Goal: Transaction & Acquisition: Book appointment/travel/reservation

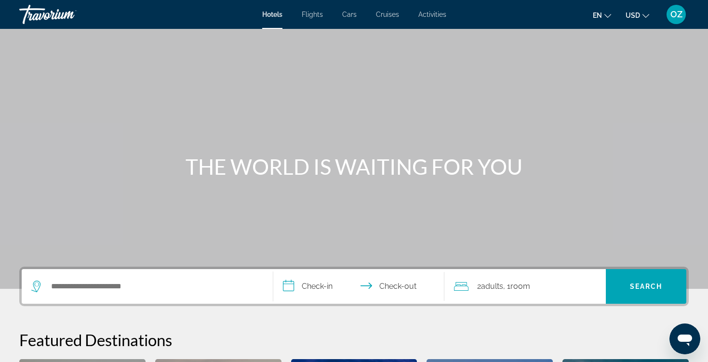
click at [294, 290] on input "**********" at bounding box center [360, 288] width 175 height 38
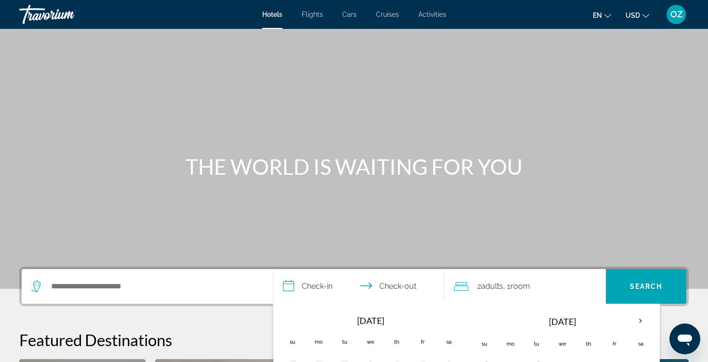
scroll to position [236, 0]
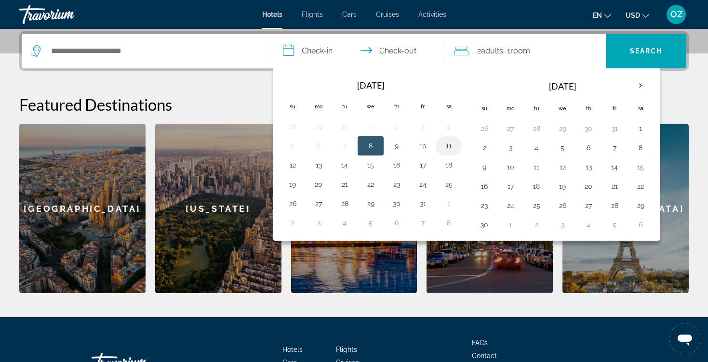
click at [446, 147] on button "11" at bounding box center [448, 145] width 15 height 13
click at [292, 161] on button "12" at bounding box center [292, 164] width 15 height 13
type input "**********"
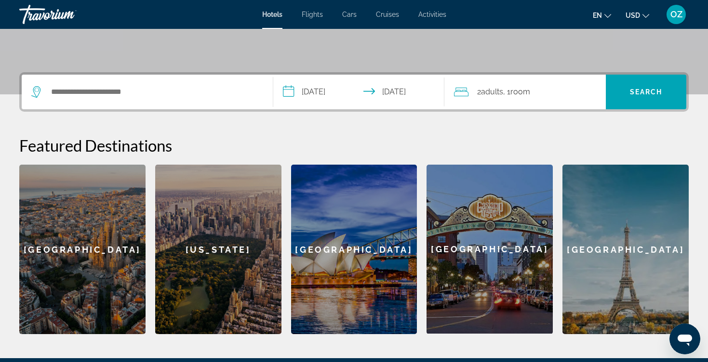
scroll to position [193, 0]
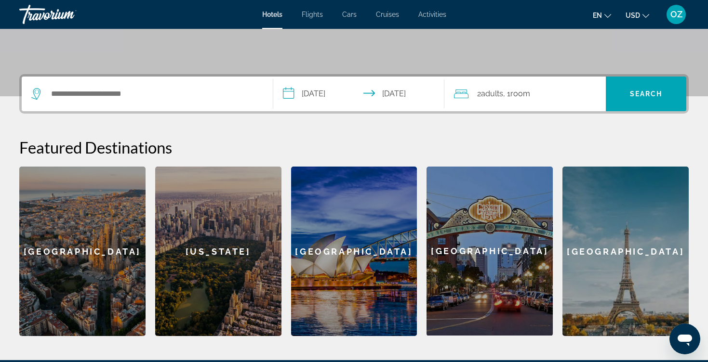
click at [541, 92] on div "2 Adult Adults , 1 Room rooms" at bounding box center [530, 93] width 152 height 13
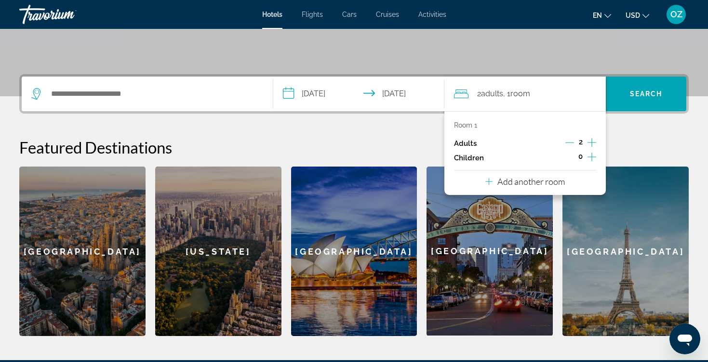
scroll to position [236, 0]
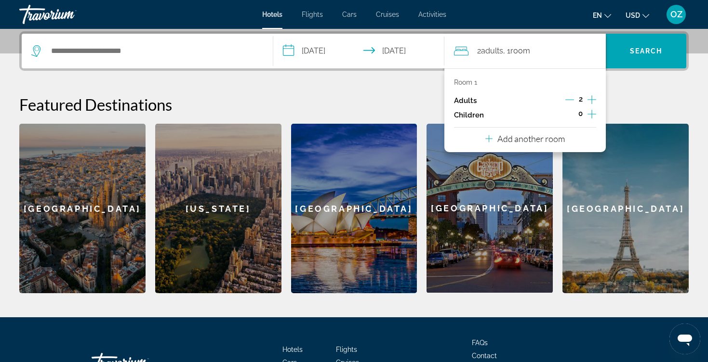
click at [592, 115] on icon "Increment children" at bounding box center [591, 114] width 9 height 12
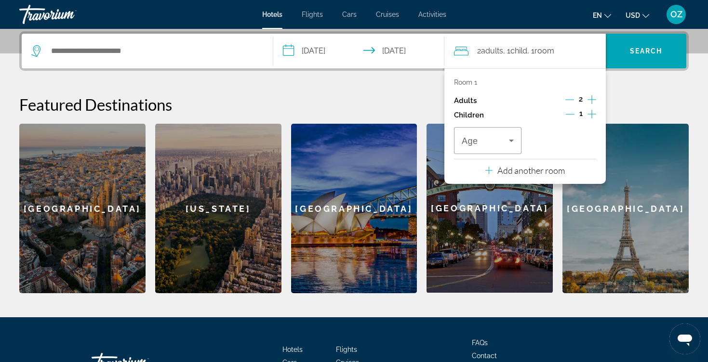
click at [591, 115] on icon "Increment children" at bounding box center [591, 114] width 9 height 12
click at [510, 142] on icon "Travelers: 2 adults, 2 children" at bounding box center [511, 141] width 5 height 2
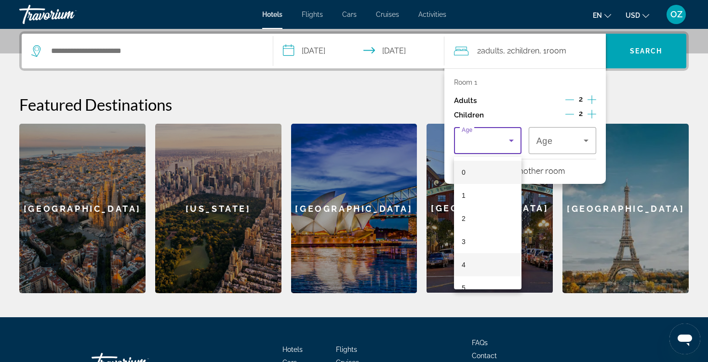
click at [475, 266] on mat-option "4" at bounding box center [487, 264] width 67 height 23
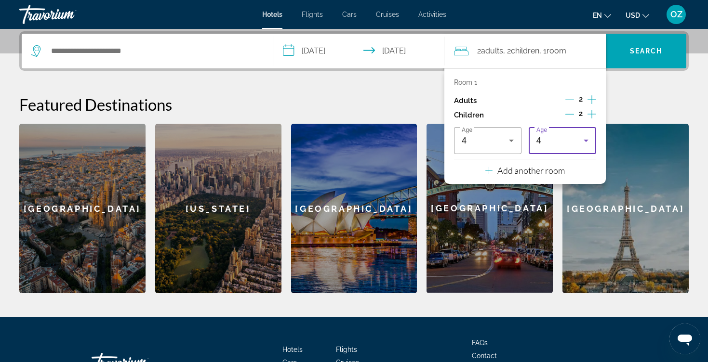
click at [587, 145] on icon "Travelers: 2 adults, 2 children" at bounding box center [586, 141] width 12 height 12
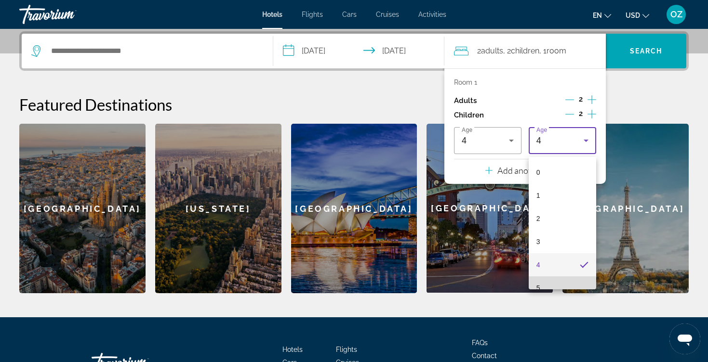
click at [552, 287] on mat-option "5" at bounding box center [561, 288] width 67 height 23
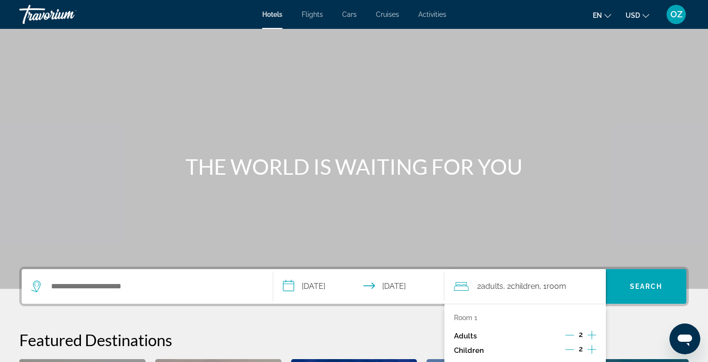
scroll to position [0, 0]
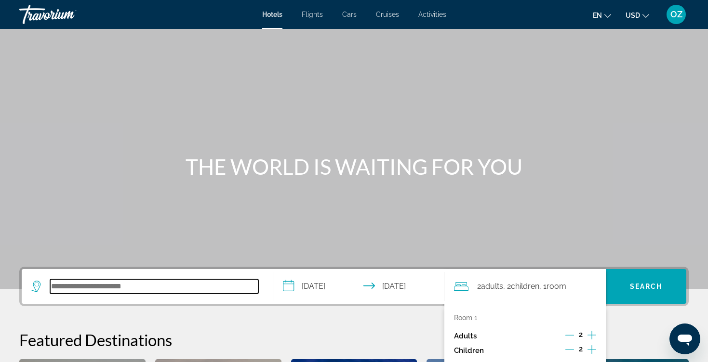
click at [71, 287] on input "Search hotel destination" at bounding box center [154, 286] width 208 height 14
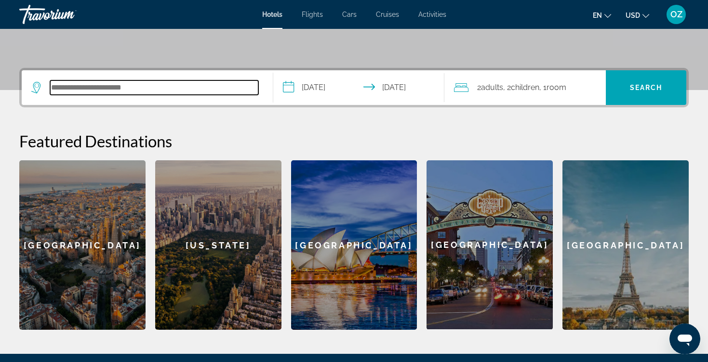
scroll to position [236, 0]
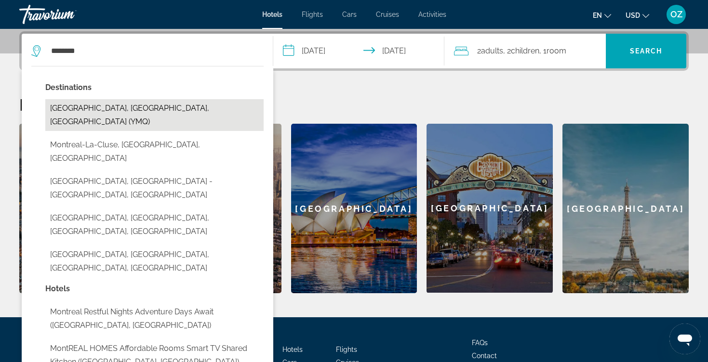
click at [98, 112] on button "[GEOGRAPHIC_DATA], [GEOGRAPHIC_DATA], [GEOGRAPHIC_DATA] (YMQ)" at bounding box center [154, 115] width 218 height 32
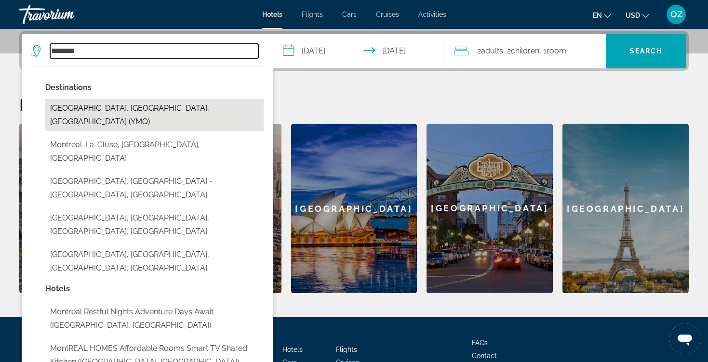
type input "**********"
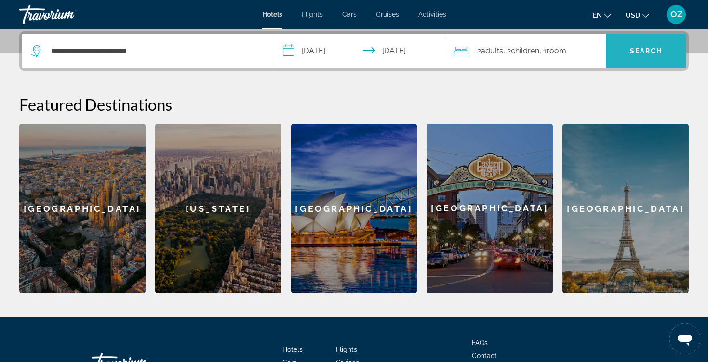
click at [650, 53] on span "Search" at bounding box center [646, 51] width 33 height 8
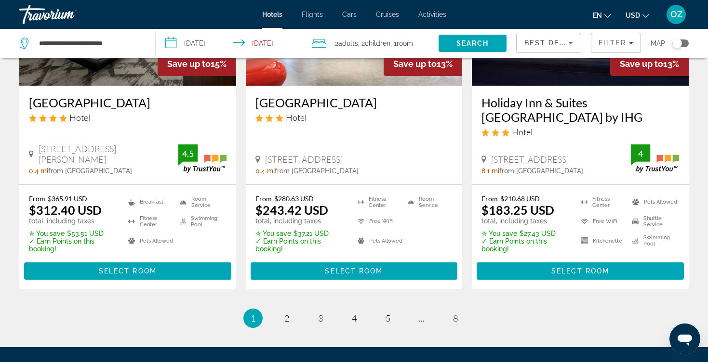
scroll to position [1321, 0]
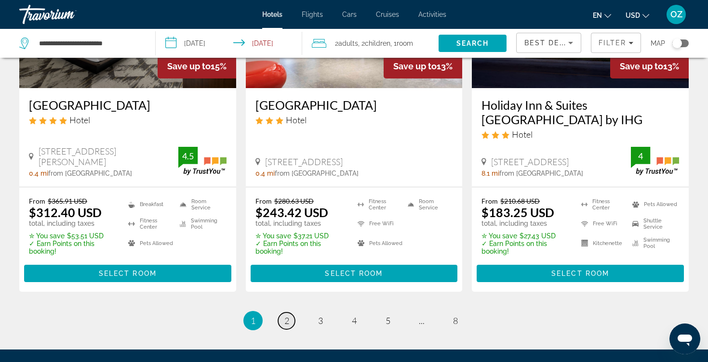
click at [284, 316] on span "2" at bounding box center [286, 321] width 5 height 11
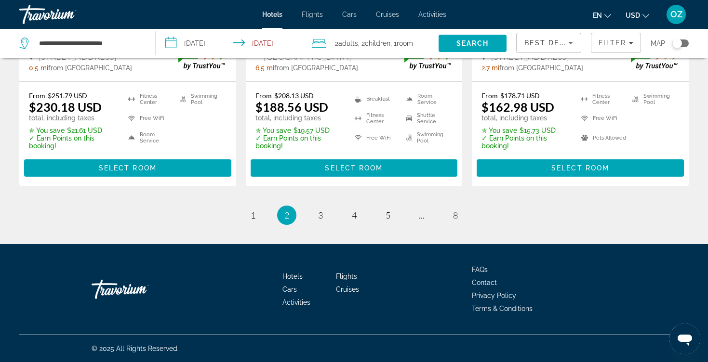
scroll to position [1368, 0]
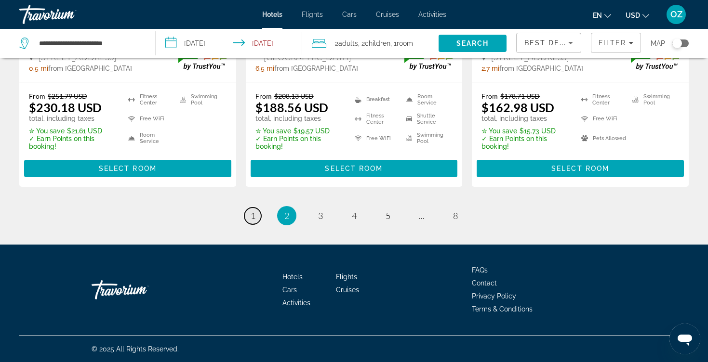
click at [251, 213] on span "1" at bounding box center [253, 216] width 5 height 11
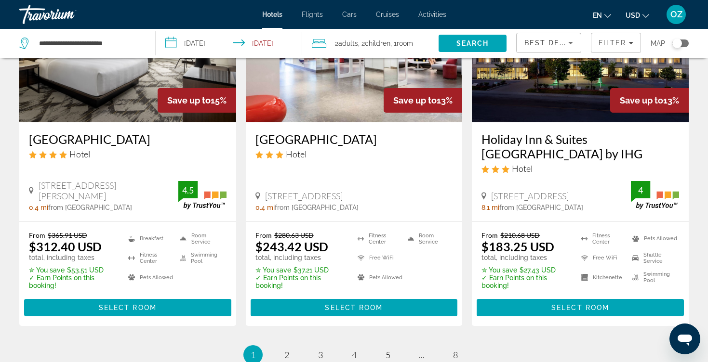
scroll to position [1287, 0]
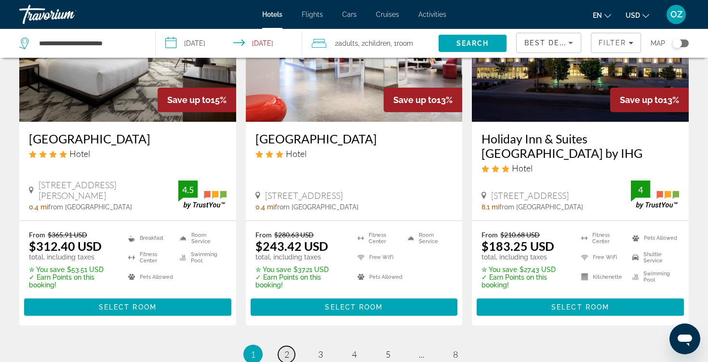
click at [285, 349] on span "2" at bounding box center [286, 354] width 5 height 11
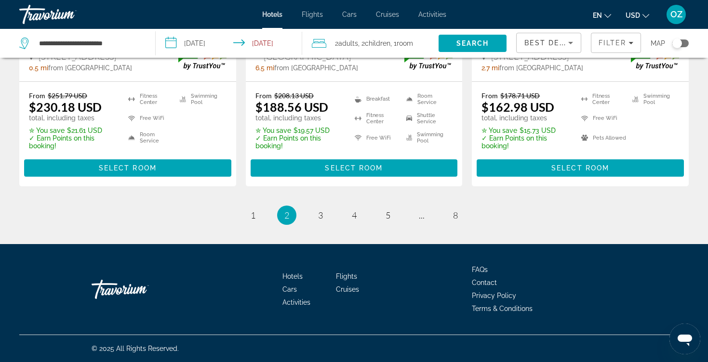
scroll to position [1368, 0]
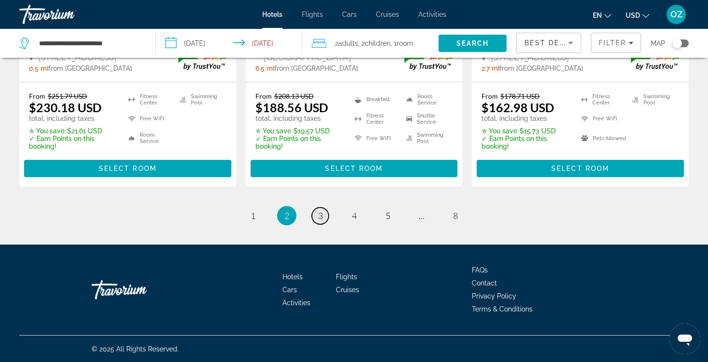
click at [325, 216] on link "page 3" at bounding box center [320, 216] width 17 height 17
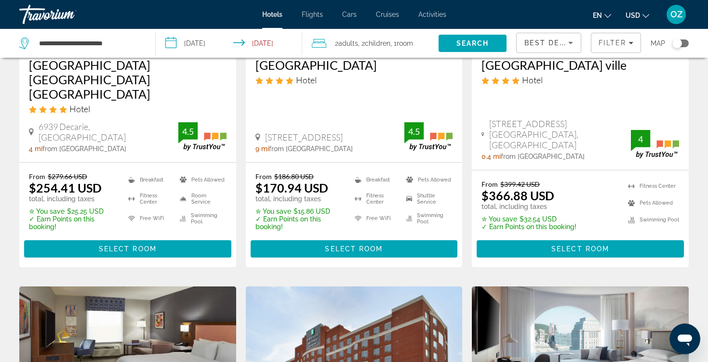
scroll to position [179, 0]
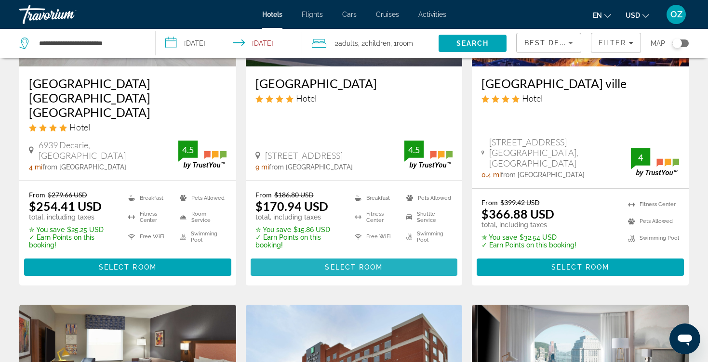
click at [319, 256] on span "Main content" at bounding box center [354, 267] width 207 height 23
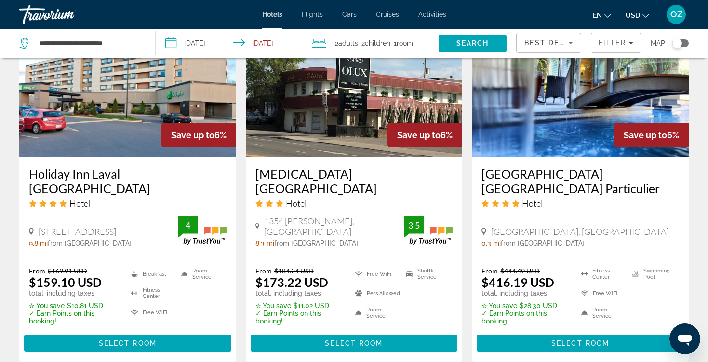
scroll to position [1285, 0]
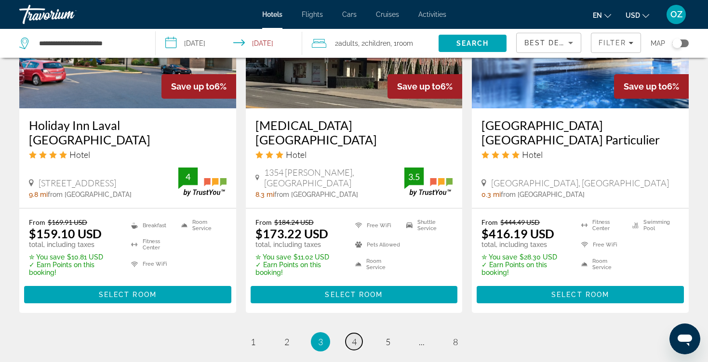
click at [355, 337] on span "4" at bounding box center [354, 342] width 5 height 11
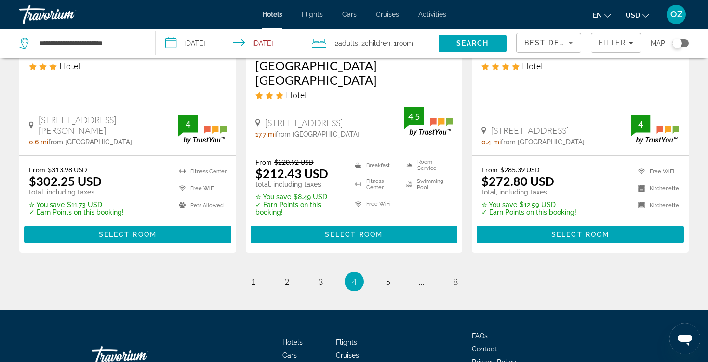
scroll to position [1346, 0]
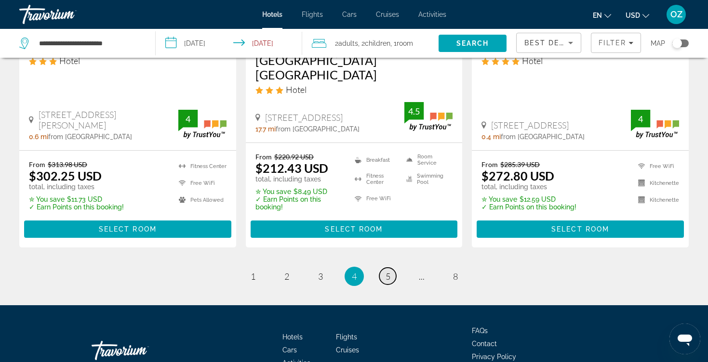
click at [384, 268] on link "page 5" at bounding box center [387, 276] width 17 height 17
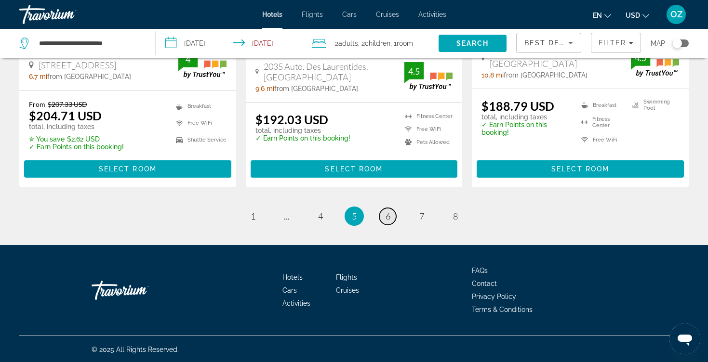
scroll to position [1390, 0]
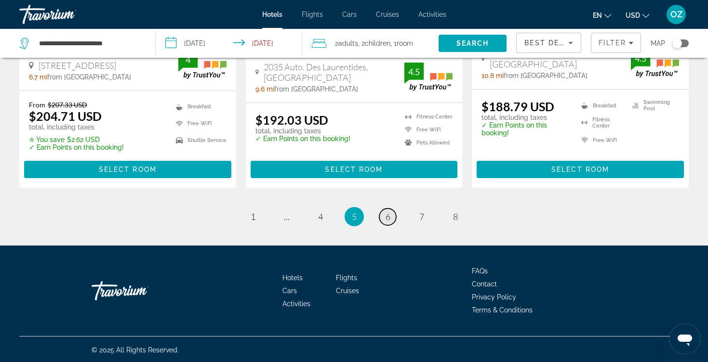
click at [387, 211] on span "6" at bounding box center [387, 216] width 5 height 11
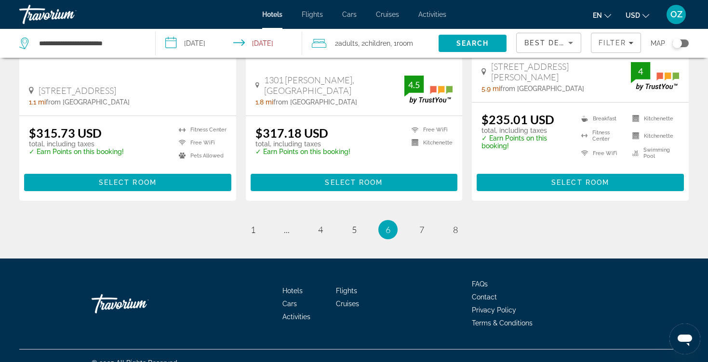
scroll to position [1315, 0]
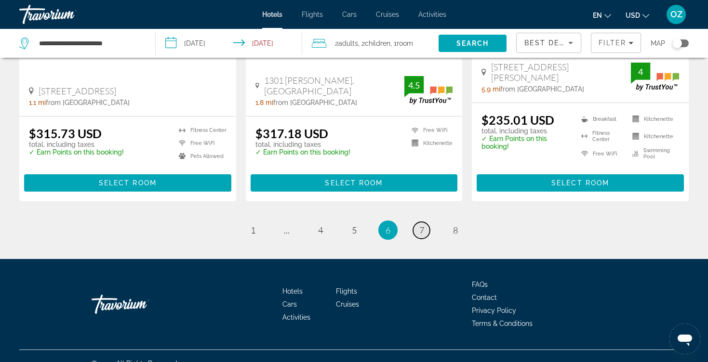
click at [420, 225] on span "7" at bounding box center [421, 230] width 5 height 11
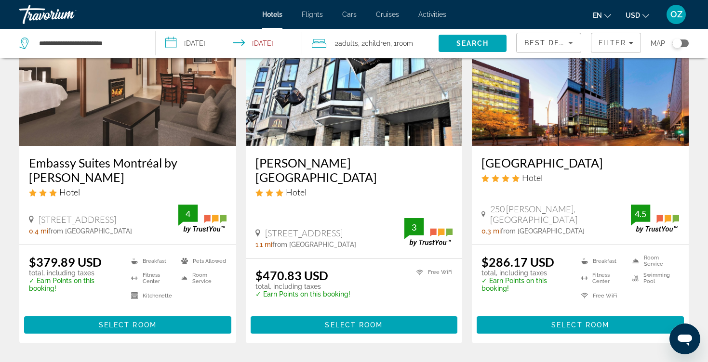
scroll to position [1224, 0]
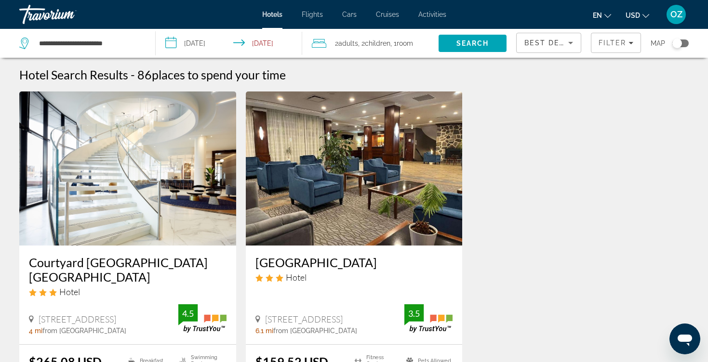
click at [63, 16] on div "Travorium" at bounding box center [67, 14] width 96 height 25
